Goal: Task Accomplishment & Management: Use online tool/utility

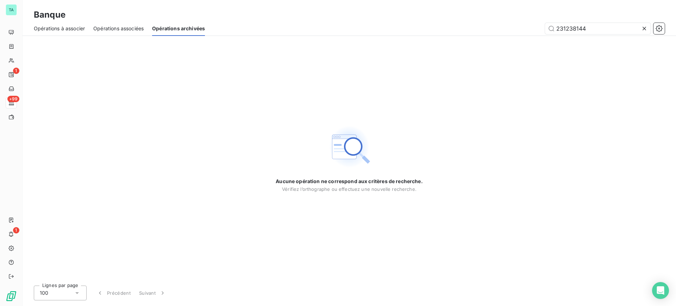
click at [75, 27] on span "Opérations à associer" at bounding box center [59, 28] width 51 height 7
type input "2"
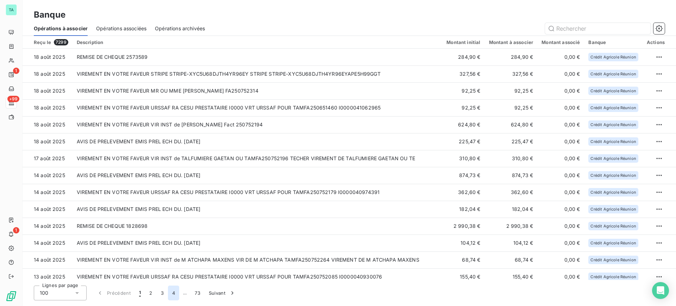
click at [175, 294] on button "4" at bounding box center [173, 292] width 11 height 15
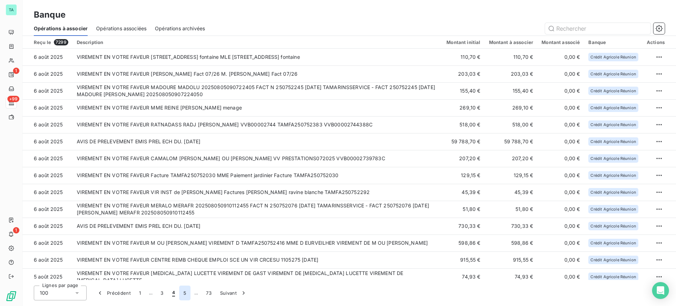
click at [185, 294] on button "5" at bounding box center [184, 292] width 11 height 15
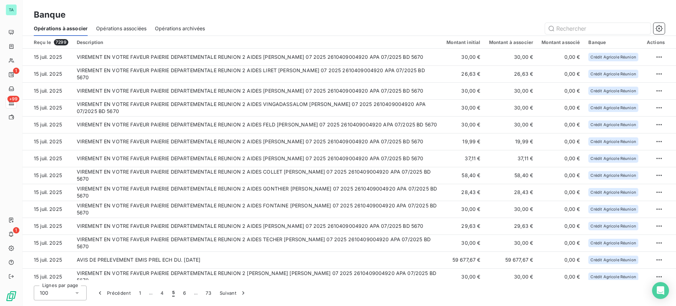
drag, startPoint x: 185, startPoint y: 294, endPoint x: 185, endPoint y: 300, distance: 5.6
click at [185, 299] on button "6" at bounding box center [184, 292] width 11 height 15
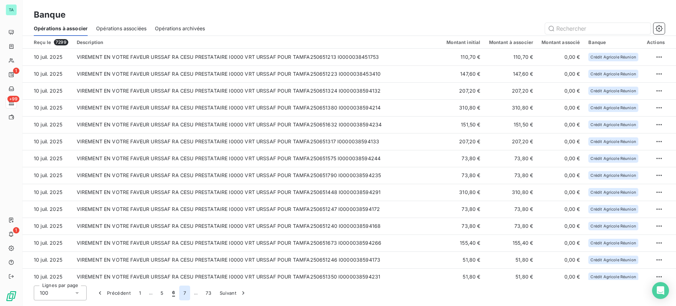
click at [184, 296] on button "7" at bounding box center [184, 292] width 11 height 15
click at [184, 296] on button "8" at bounding box center [184, 292] width 11 height 15
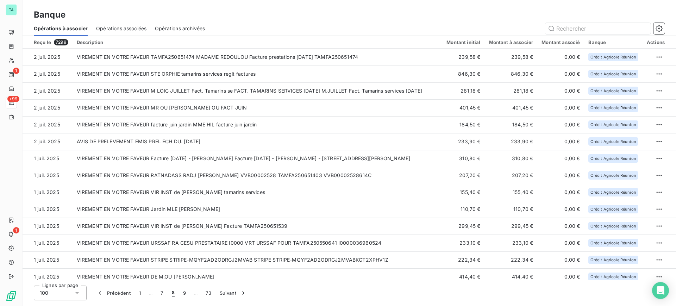
click at [184, 295] on button "9" at bounding box center [184, 292] width 11 height 15
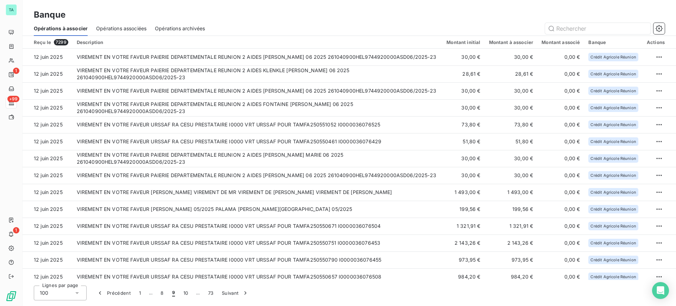
click at [184, 295] on button "10" at bounding box center [185, 292] width 13 height 15
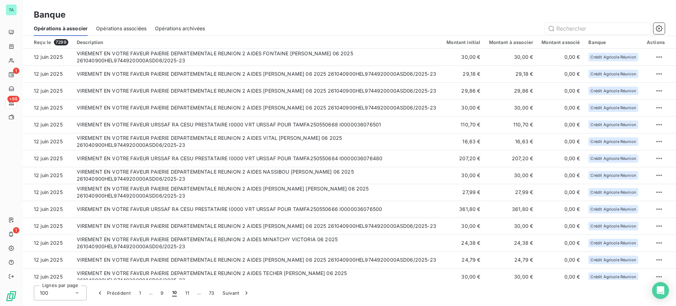
click at [184, 295] on button "11" at bounding box center [187, 292] width 12 height 15
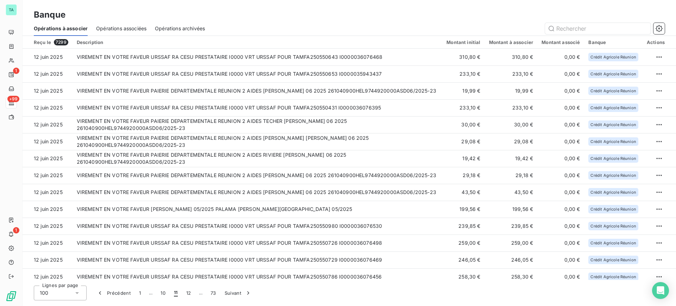
click at [184, 295] on button "12" at bounding box center [188, 292] width 13 height 15
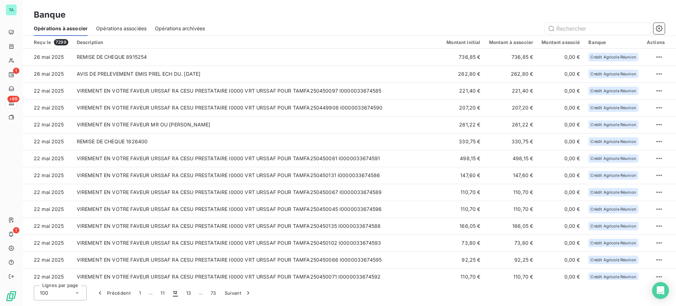
click at [184, 295] on button "13" at bounding box center [188, 292] width 13 height 15
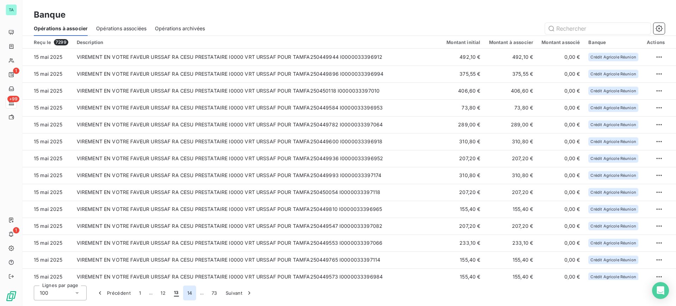
click at [188, 292] on button "14" at bounding box center [189, 292] width 13 height 15
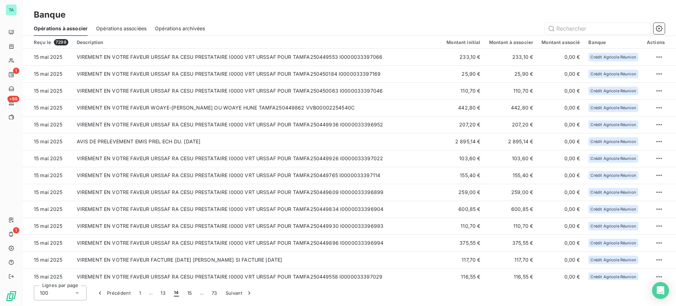
click at [188, 292] on button "15" at bounding box center [189, 292] width 13 height 15
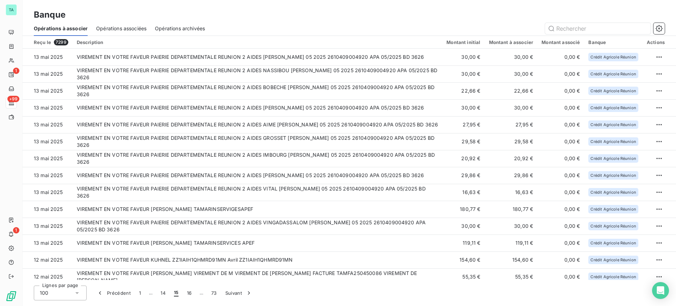
click at [188, 292] on button "16" at bounding box center [189, 292] width 13 height 15
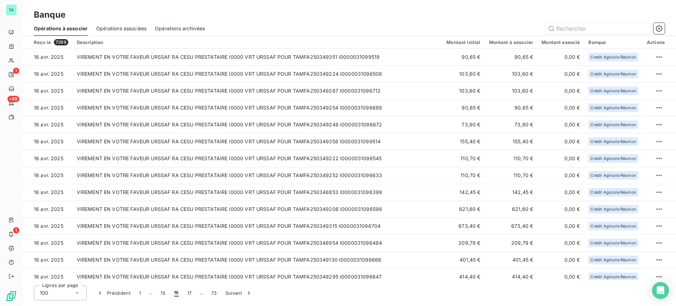
click at [188, 293] on button "17" at bounding box center [189, 292] width 13 height 15
click at [188, 293] on button "18" at bounding box center [189, 292] width 13 height 15
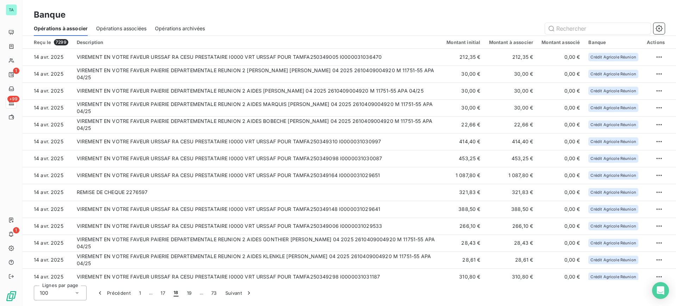
click at [188, 293] on button "19" at bounding box center [189, 292] width 13 height 15
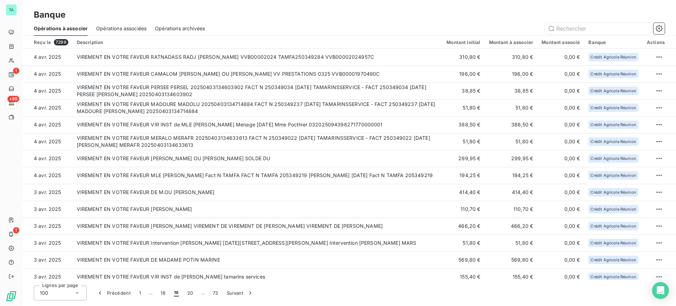
click at [188, 294] on button "20" at bounding box center [190, 292] width 14 height 15
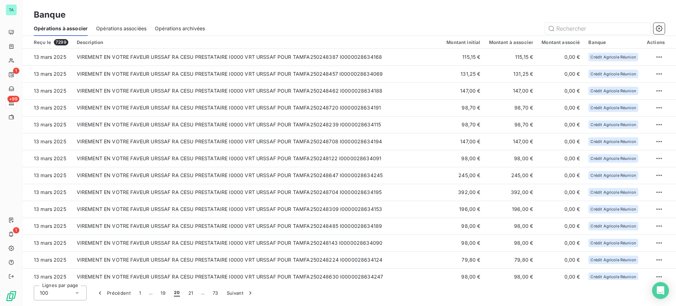
click at [188, 294] on button "21" at bounding box center [190, 292] width 13 height 15
click at [188, 294] on button "22" at bounding box center [191, 292] width 14 height 15
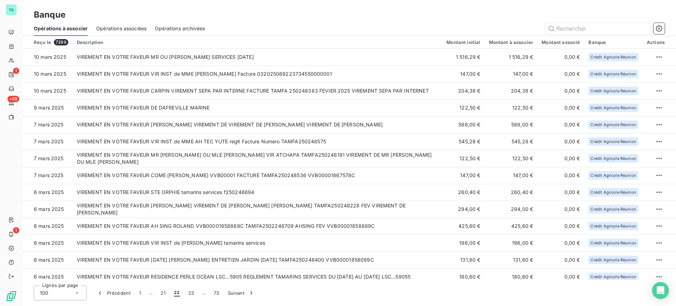
click at [189, 294] on button "23" at bounding box center [191, 292] width 14 height 15
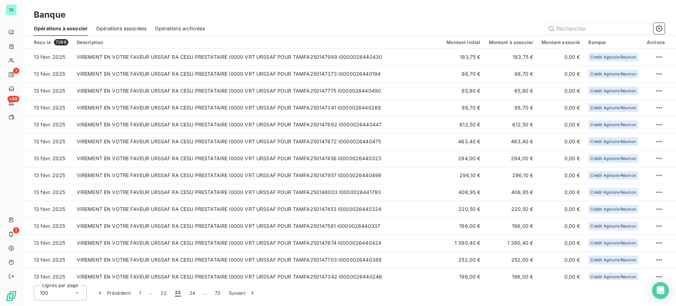
click at [190, 294] on button "24" at bounding box center [192, 292] width 14 height 15
click at [190, 294] on button "25" at bounding box center [192, 292] width 14 height 15
click at [190, 293] on button "26" at bounding box center [192, 292] width 14 height 15
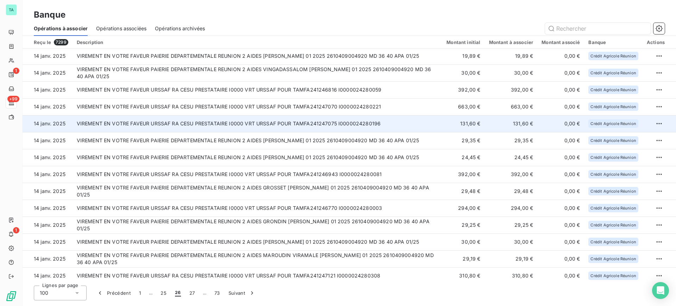
scroll to position [308, 0]
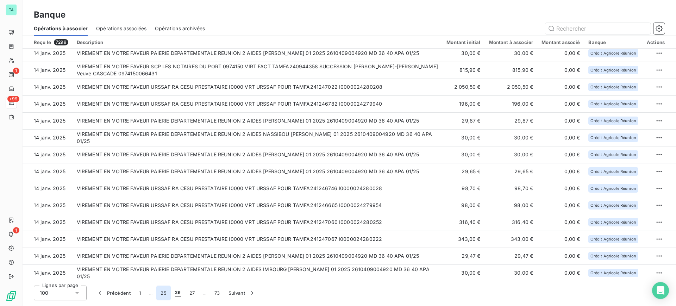
click at [163, 293] on button "25" at bounding box center [163, 292] width 14 height 15
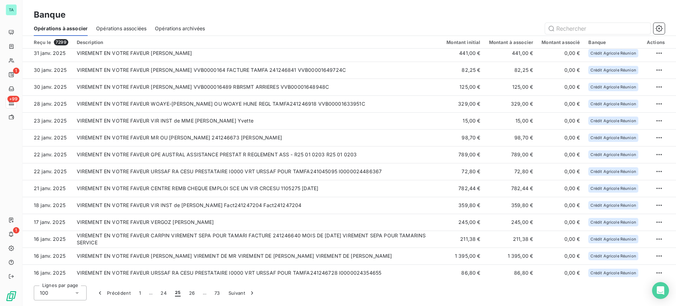
scroll to position [1326, 0]
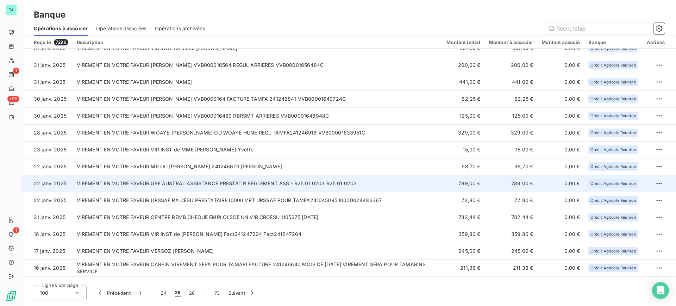
click at [206, 187] on td "VIREMENT EN VOTRE FAVEUR GPE AUSTRAL ASSISTANCE PRESTAT R REGLEMENT ASS - R25 0…" at bounding box center [257, 183] width 370 height 17
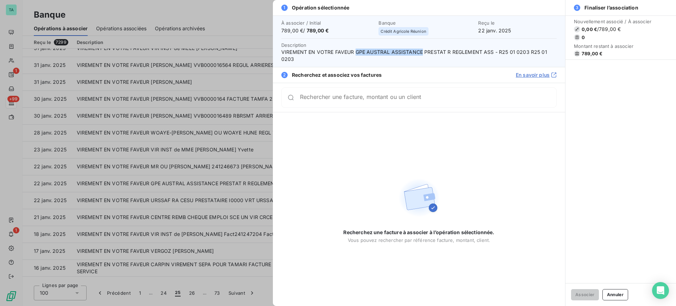
drag, startPoint x: 355, startPoint y: 51, endPoint x: 420, endPoint y: 55, distance: 65.9
click at [420, 55] on span "VIREMENT EN VOTRE FAVEUR GPE AUSTRAL ASSISTANCE PRESTAT R REGLEMENT ASS - R25 0…" at bounding box center [418, 56] width 275 height 14
copy span "GPE AUSTRAL ASSISTANCE"
click at [608, 299] on button "Annuler" at bounding box center [615, 294] width 26 height 11
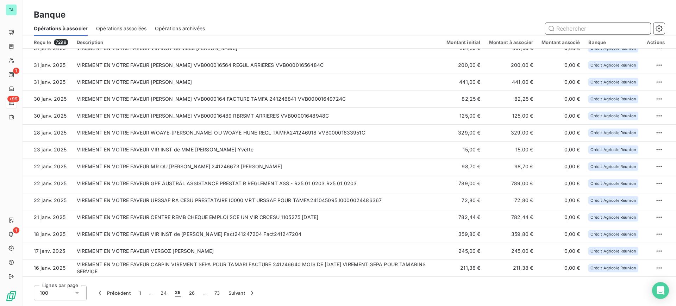
click at [589, 28] on input "text" at bounding box center [598, 28] width 106 height 11
paste input "GPE AUSTRAL ASSISTANCE"
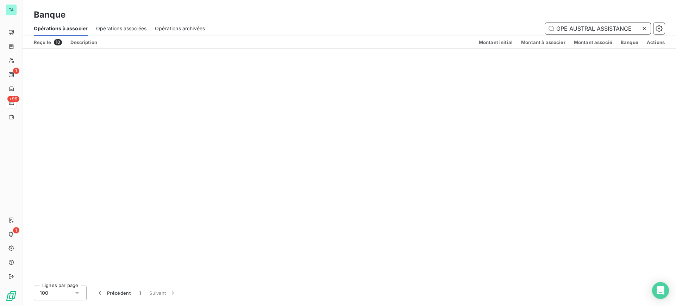
scroll to position [0, 0]
type input "GPE AUSTRAL ASSISTANCE"
click at [644, 28] on icon at bounding box center [643, 28] width 7 height 7
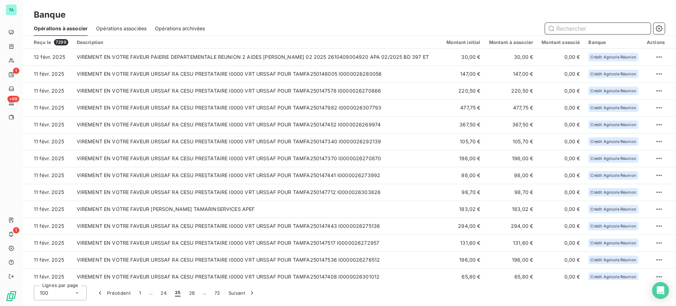
click at [607, 30] on input "text" at bounding box center [598, 28] width 106 height 11
paste input "GPE AUSTRAL ASSISTANCE"
type input "GPE AUSTRAL ASSISTANCE"
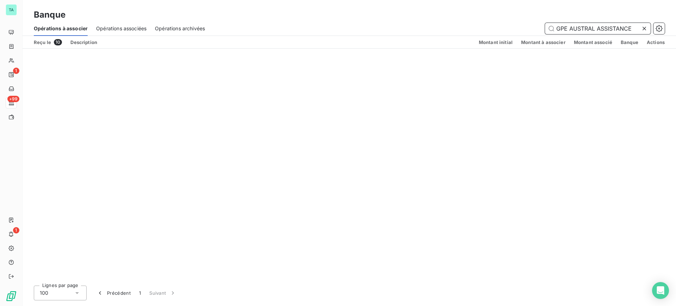
click at [177, 28] on span "Opérations archivées" at bounding box center [180, 28] width 50 height 7
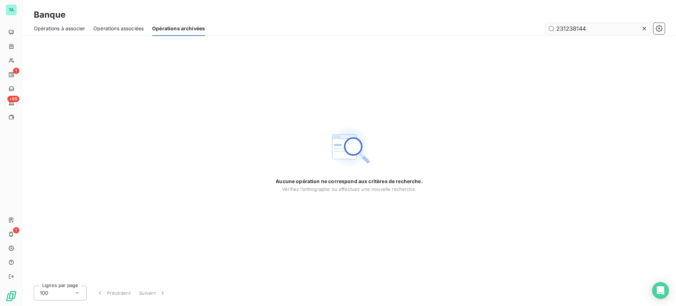
drag, startPoint x: 576, startPoint y: 31, endPoint x: 552, endPoint y: 33, distance: 24.0
click at [552, 33] on input "231238144" at bounding box center [598, 28] width 106 height 11
type input "GPE AUSTRAL ASSISTANCE"
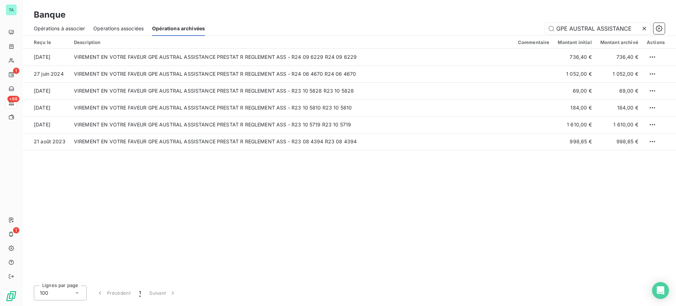
click at [58, 28] on span "Opérations à associer" at bounding box center [59, 28] width 51 height 7
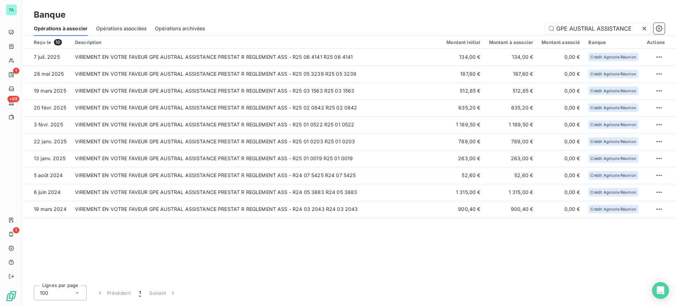
click at [114, 30] on span "Opérations associées" at bounding box center [121, 28] width 50 height 7
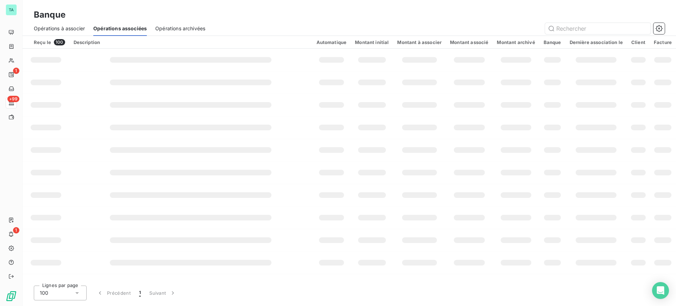
click at [172, 28] on span "Opérations archivées" at bounding box center [180, 28] width 50 height 7
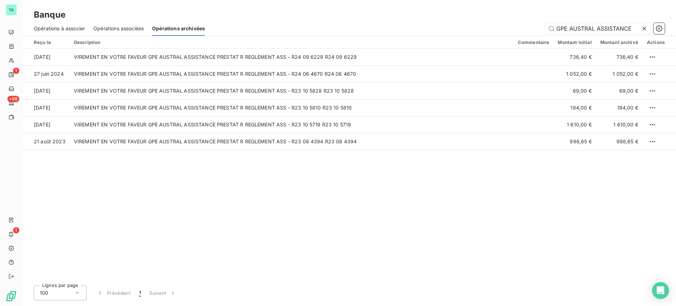
click at [72, 28] on span "Opérations à associer" at bounding box center [59, 28] width 51 height 7
